Goal: Task Accomplishment & Management: Manage account settings

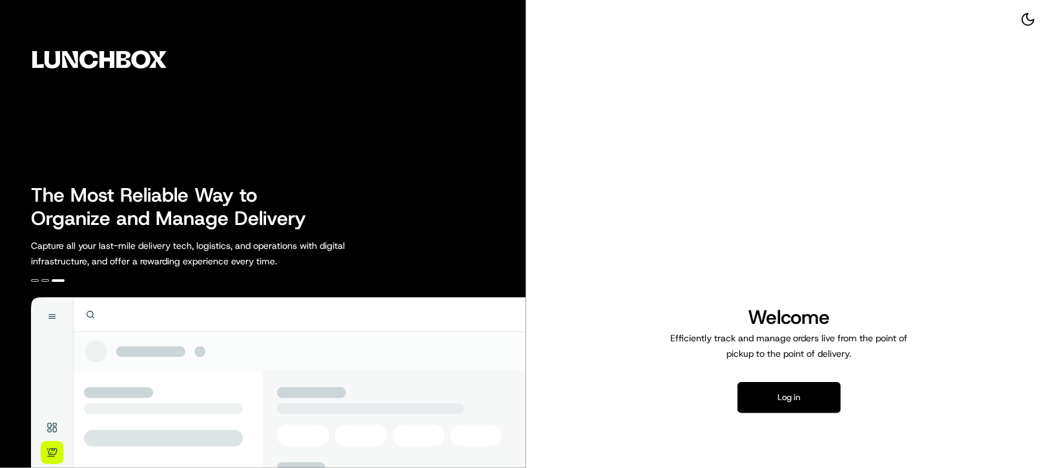
click at [796, 393] on button "Log in" at bounding box center [789, 397] width 103 height 31
